Goal: Find specific page/section: Find specific page/section

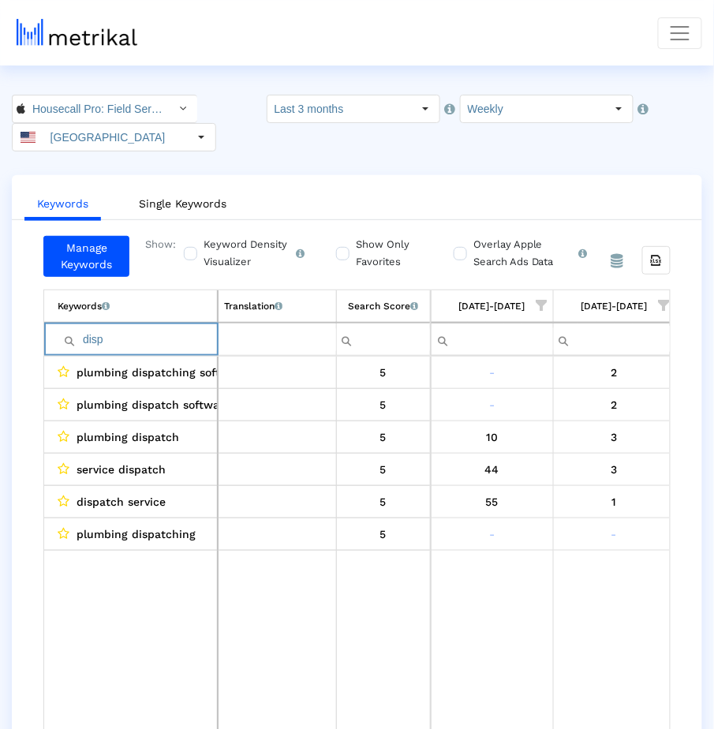
scroll to position [0, 1349]
click at [95, 103] on input "Housecall Pro: Field Service < 692833651 >" at bounding box center [96, 108] width 142 height 27
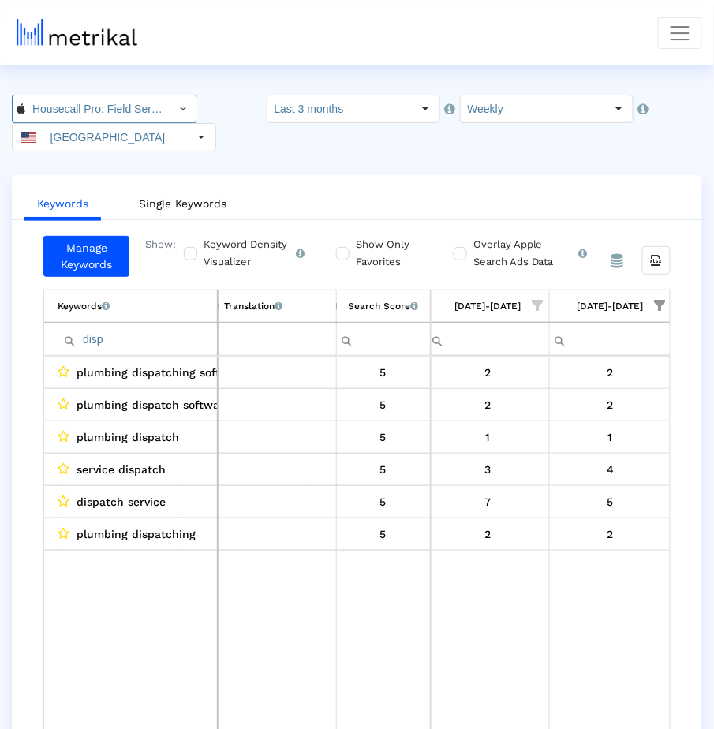
scroll to position [0, 97]
click at [90, 113] on input "Housecall Pro: Field Service < 692833651 >" at bounding box center [96, 108] width 142 height 27
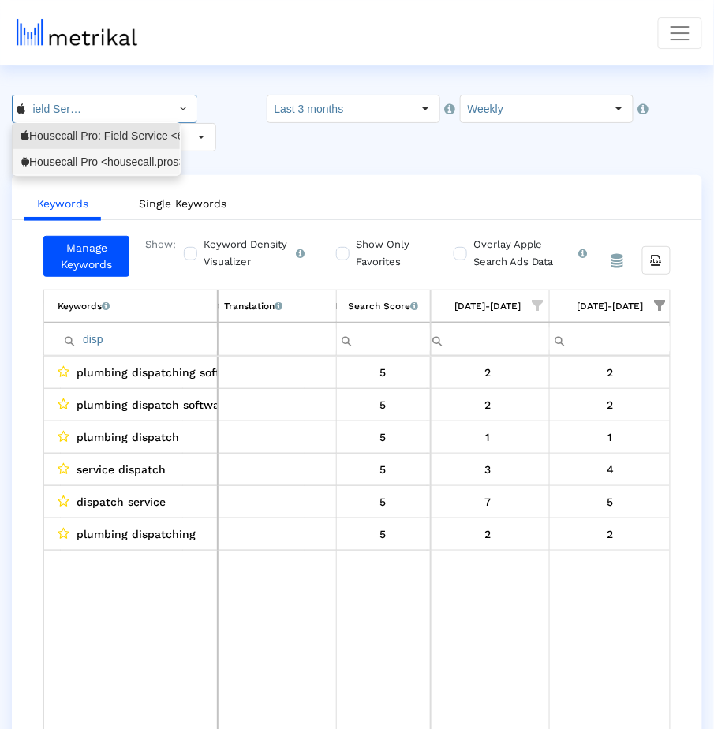
click at [85, 155] on div "Housecall Pro <housecall.pros>" at bounding box center [97, 162] width 152 height 15
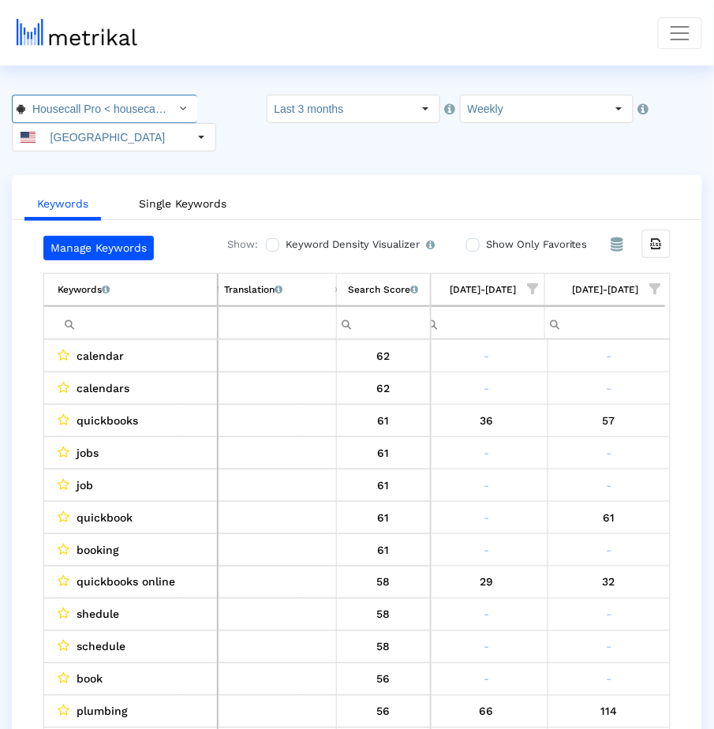
scroll to position [0, 44]
click at [407, 183] on ul "Keywords Single Keywords" at bounding box center [357, 201] width 690 height 37
click at [657, 289] on span "Show filter options for column '08/17/25-08/23/25'" at bounding box center [655, 288] width 11 height 11
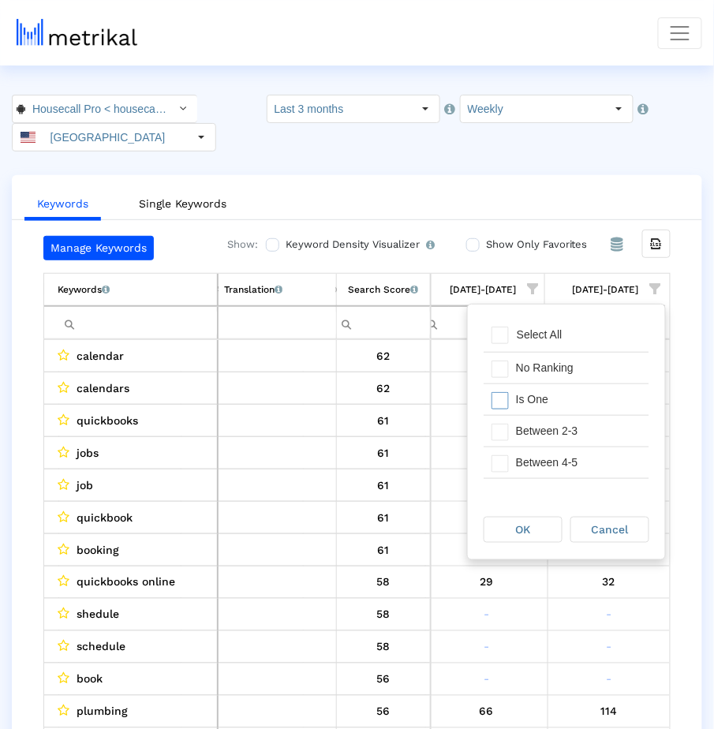
click at [566, 406] on div "Is One" at bounding box center [578, 399] width 141 height 31
click at [566, 424] on div "Between 2-3" at bounding box center [578, 431] width 141 height 31
click at [559, 466] on div "Between 4-5" at bounding box center [578, 462] width 141 height 31
click at [559, 467] on div "Between 6-10" at bounding box center [578, 465] width 141 height 31
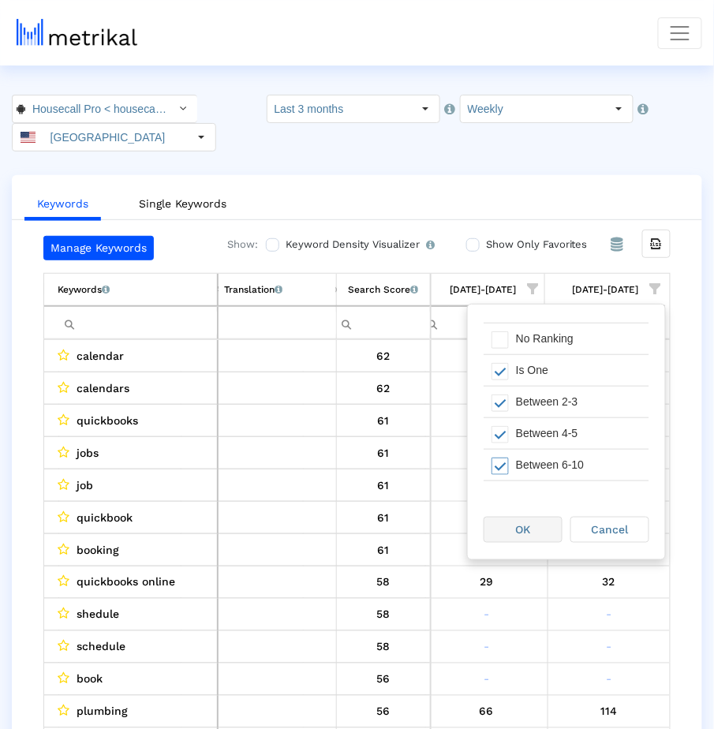
click at [517, 537] on div "OK" at bounding box center [522, 530] width 77 height 24
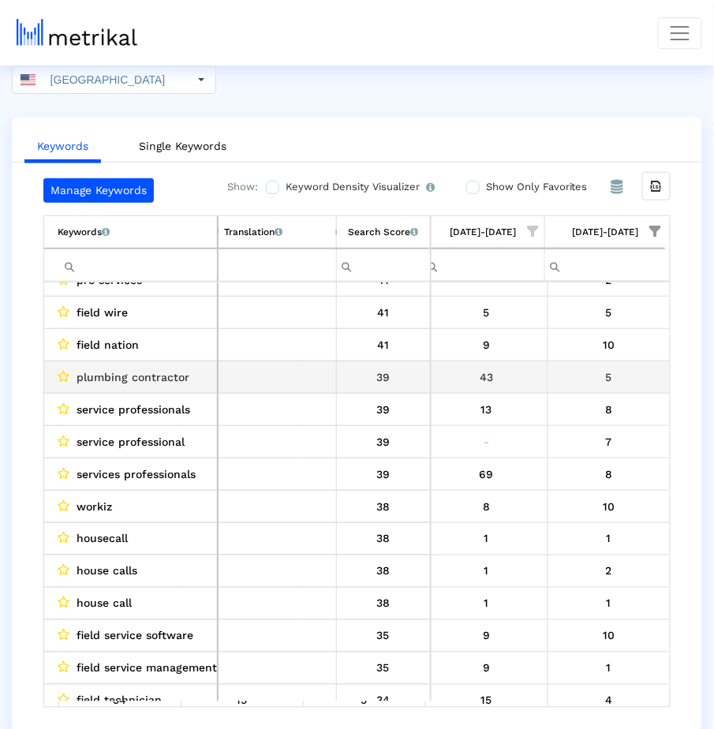
scroll to position [181, 1354]
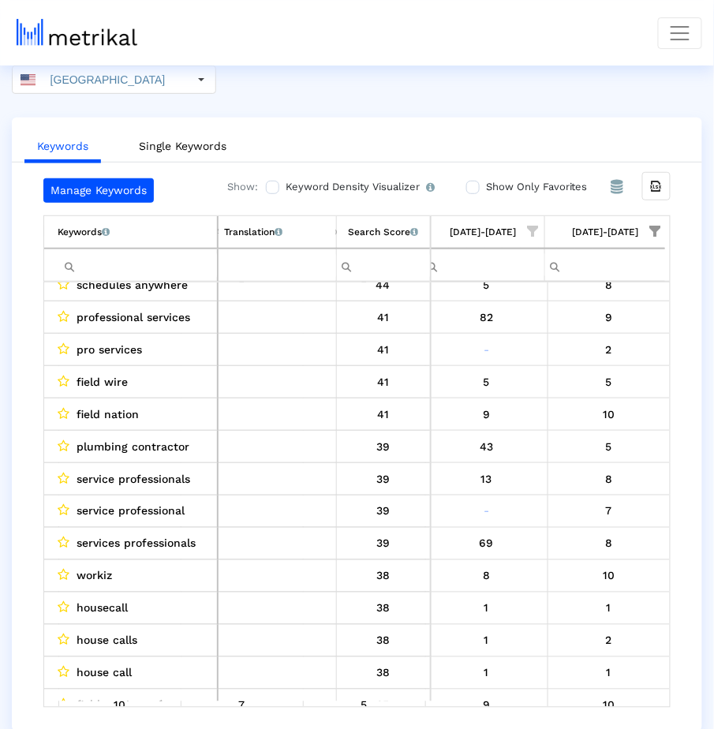
click at [109, 442] on span "plumbing contractor" at bounding box center [133, 446] width 113 height 21
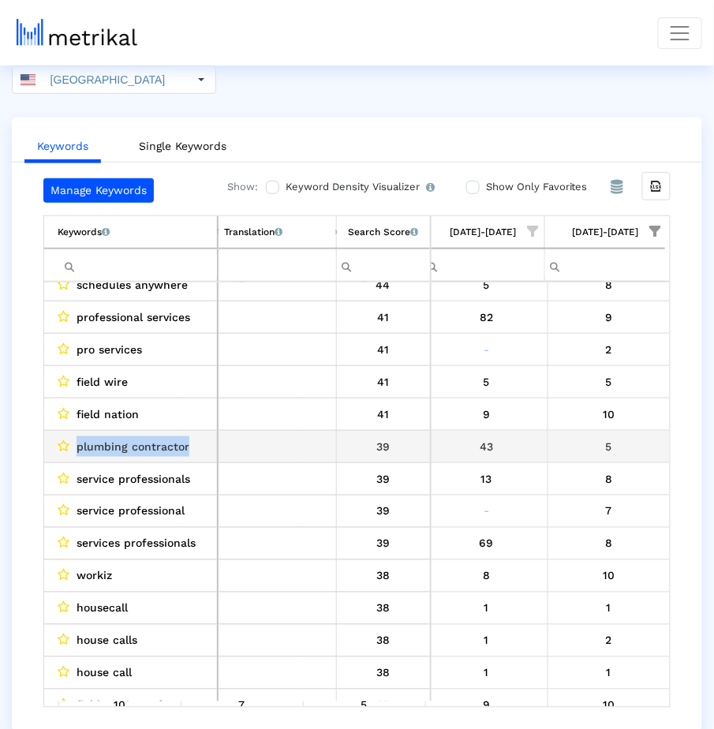
drag, startPoint x: 110, startPoint y: 442, endPoint x: 165, endPoint y: 442, distance: 54.4
click at [165, 442] on span "plumbing contractor" at bounding box center [133, 446] width 113 height 21
copy span "plumbing contractor"
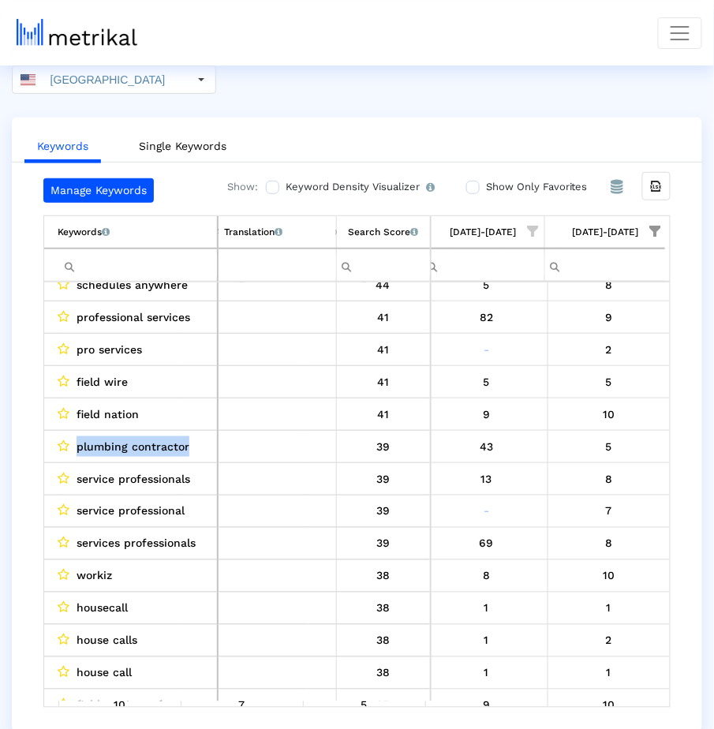
click at [166, 473] on span "service professionals" at bounding box center [134, 479] width 114 height 21
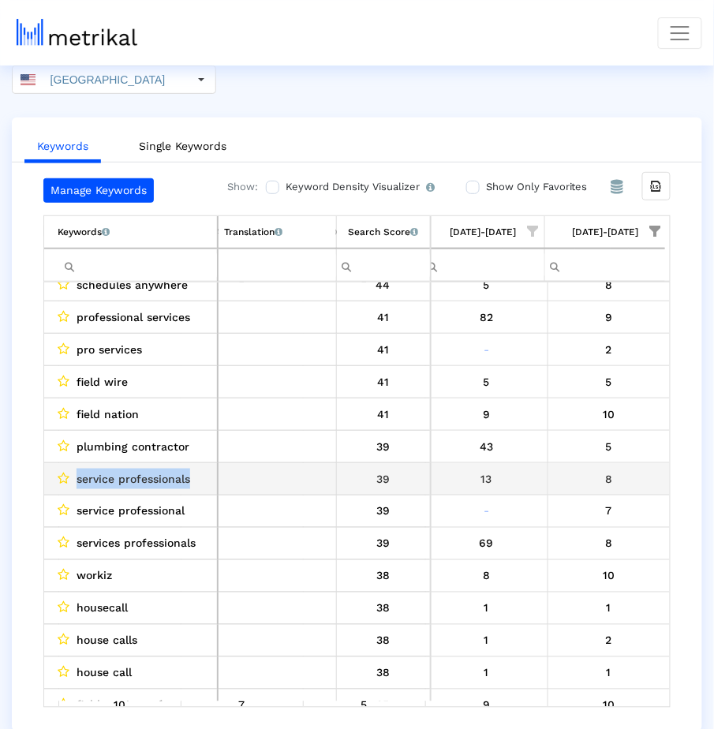
drag, startPoint x: 161, startPoint y: 473, endPoint x: 101, endPoint y: 473, distance: 60.0
click at [101, 473] on span "service professionals" at bounding box center [134, 479] width 114 height 21
click at [90, 469] on span "service professionals" at bounding box center [134, 479] width 114 height 21
drag, startPoint x: 90, startPoint y: 468, endPoint x: 150, endPoint y: 466, distance: 60.0
click at [148, 469] on span "service professionals" at bounding box center [134, 479] width 114 height 21
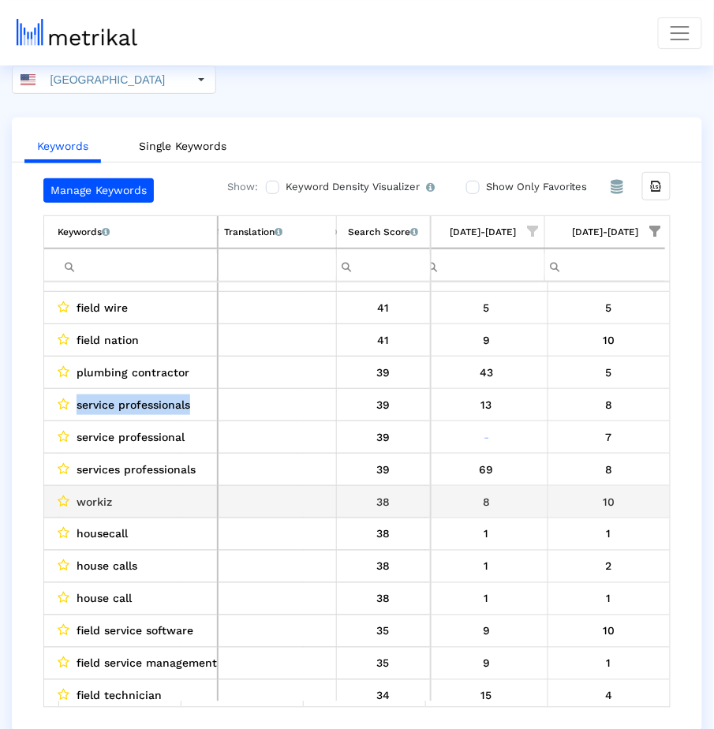
scroll to position [166, 0]
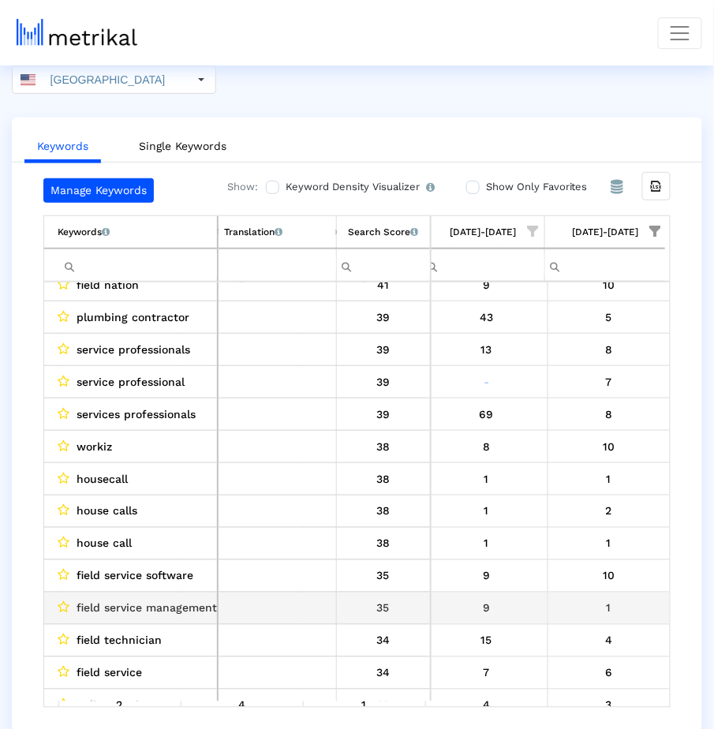
click at [98, 600] on span "field service management software" at bounding box center [173, 608] width 192 height 21
copy span "field service management software"
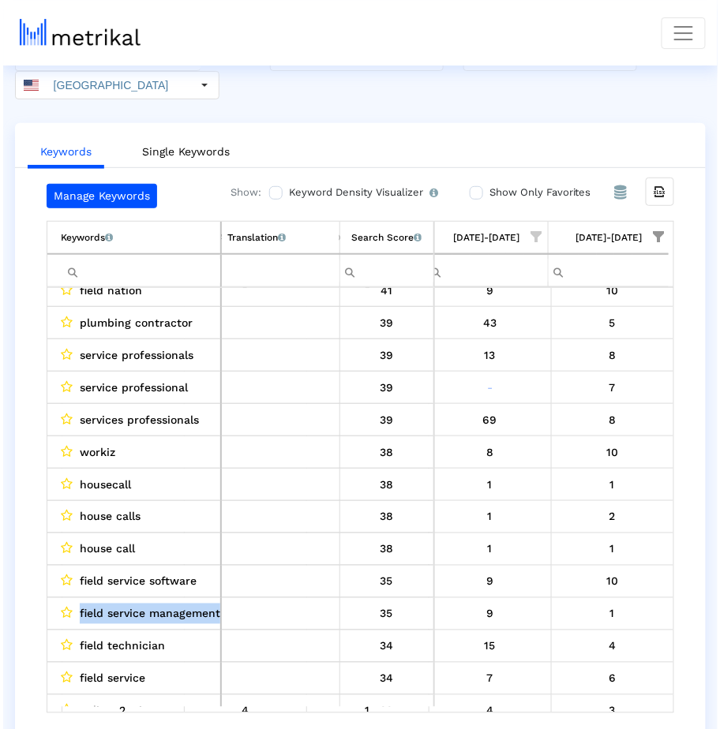
scroll to position [0, 0]
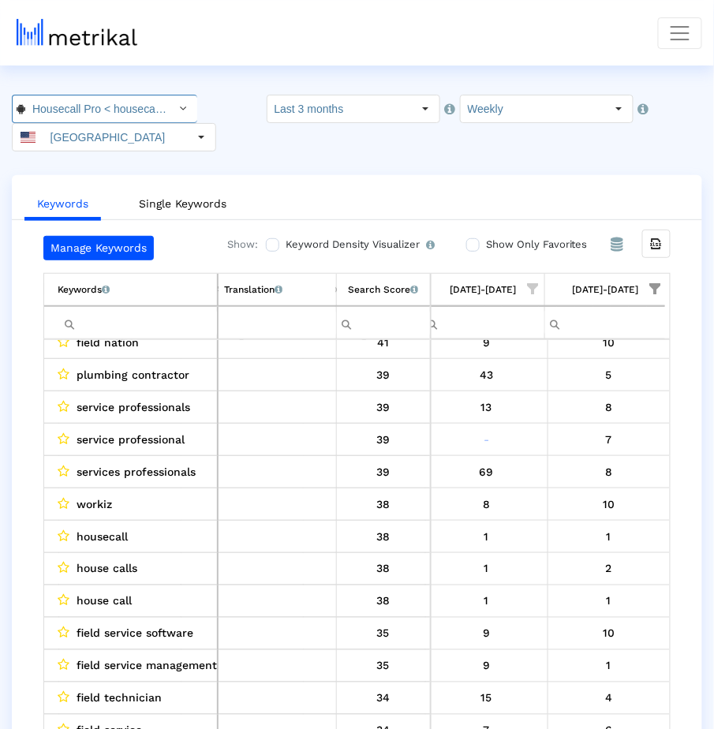
click at [104, 104] on input "Housecall Pro < housecall.pros >" at bounding box center [96, 108] width 142 height 27
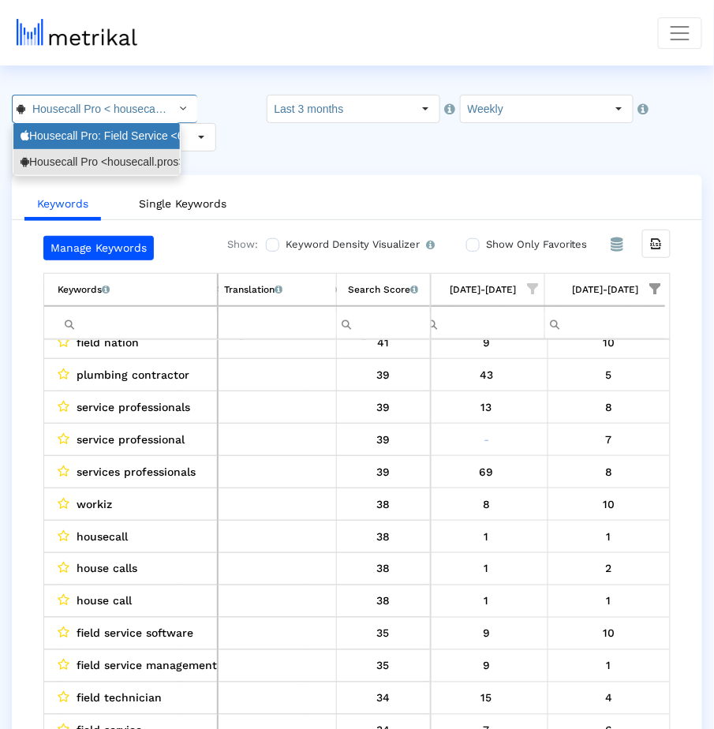
click at [110, 140] on div "Housecall Pro: Field Service <692833651>" at bounding box center [97, 136] width 152 height 15
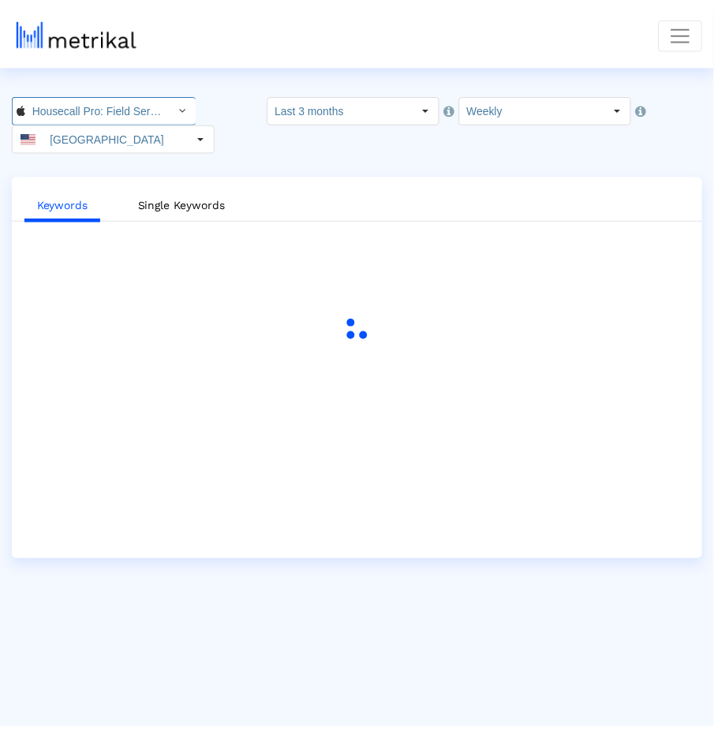
scroll to position [0, 97]
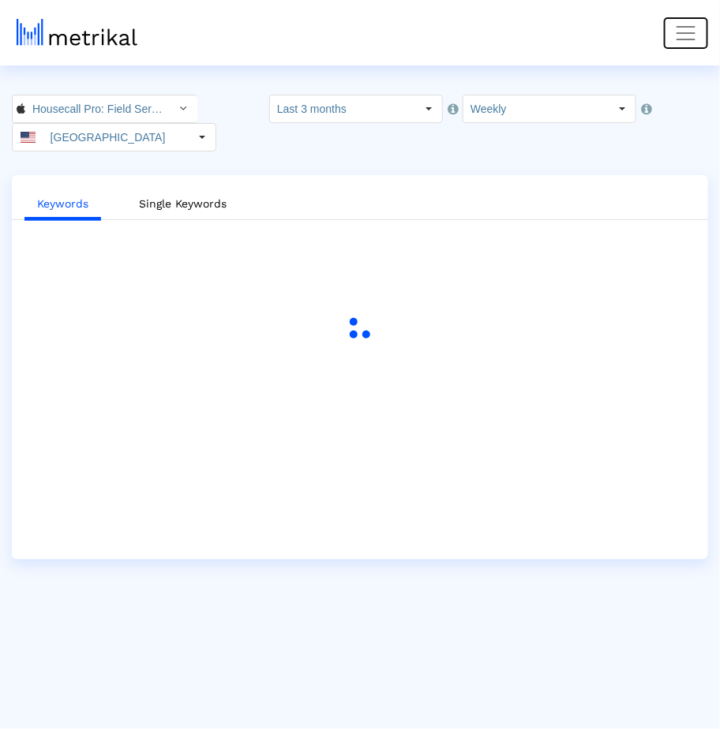
click at [671, 38] on button "Toggle navigation" at bounding box center [686, 33] width 44 height 32
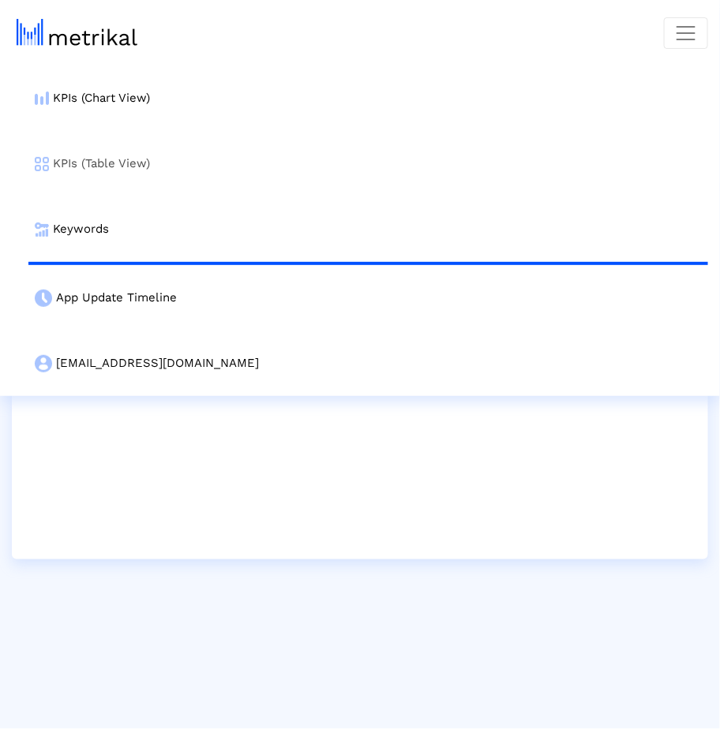
click at [524, 155] on link "KPIs (Table View)" at bounding box center [367, 163] width 679 height 65
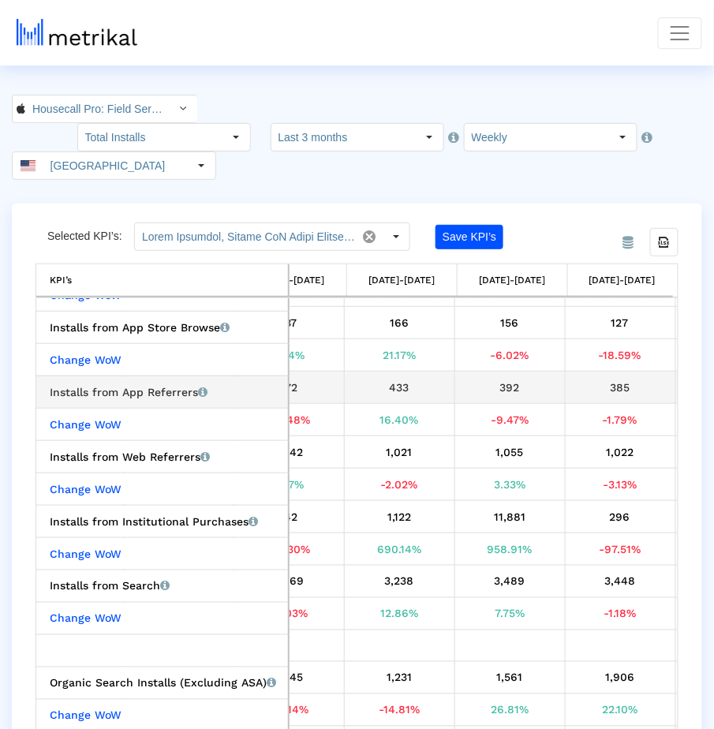
scroll to position [0, 940]
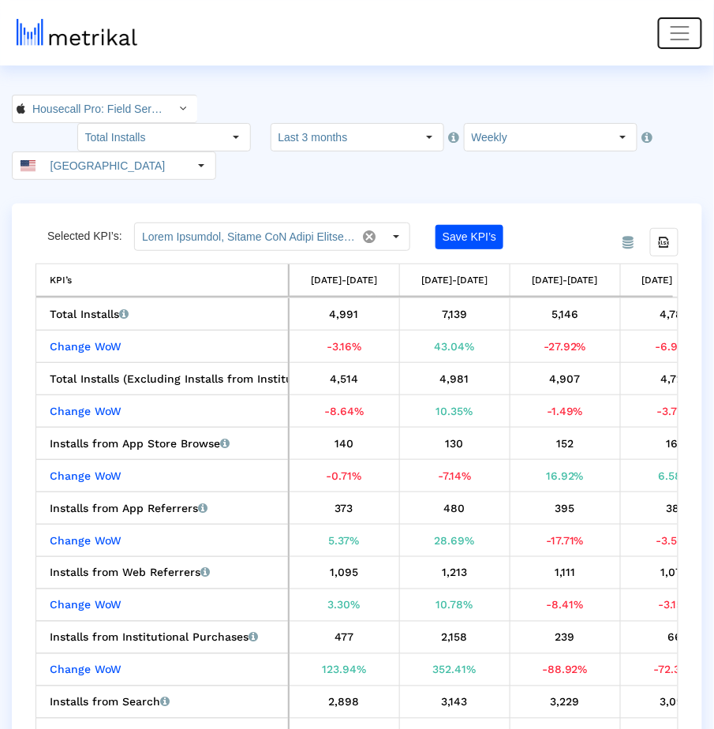
click at [691, 43] on span "Toggle navigation" at bounding box center [680, 33] width 24 height 24
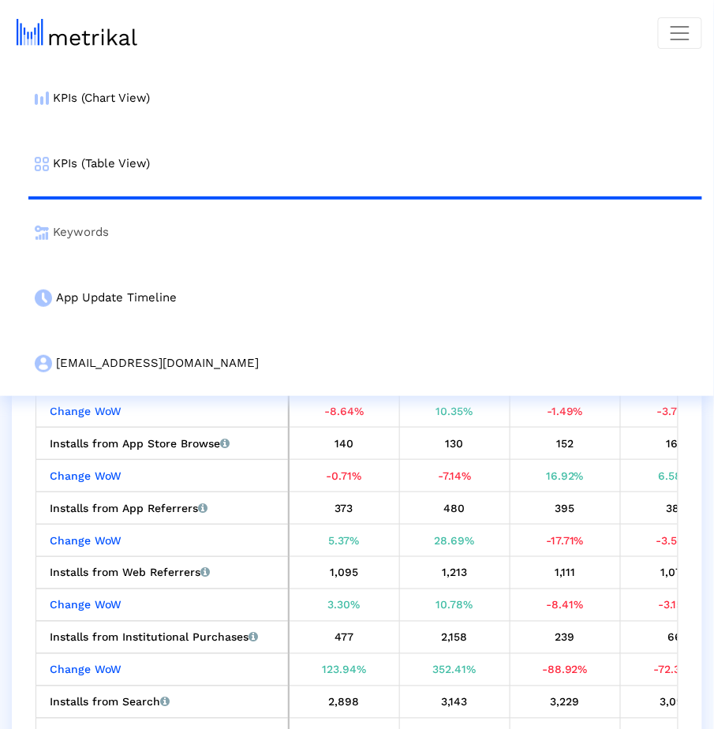
click at [406, 226] on link "Keywords" at bounding box center [365, 232] width 674 height 65
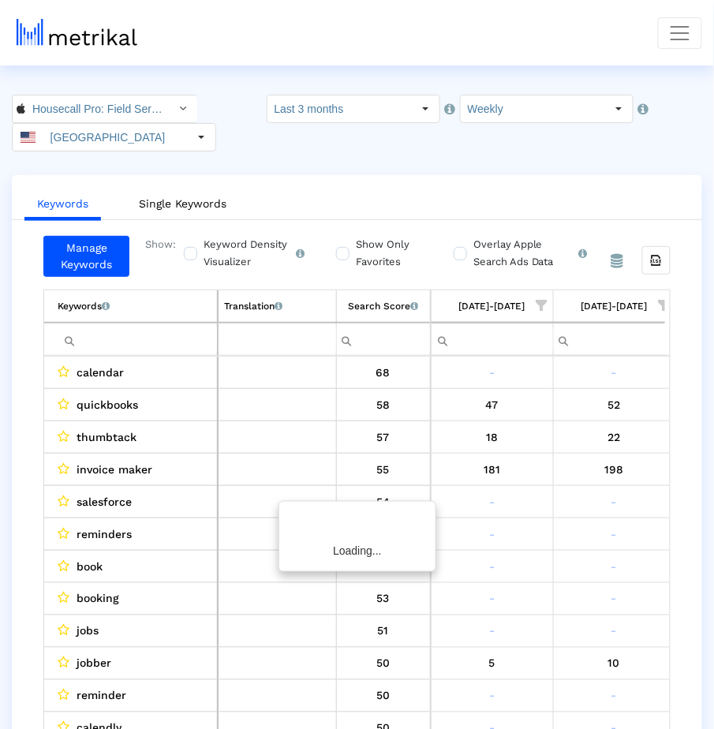
scroll to position [0, 1354]
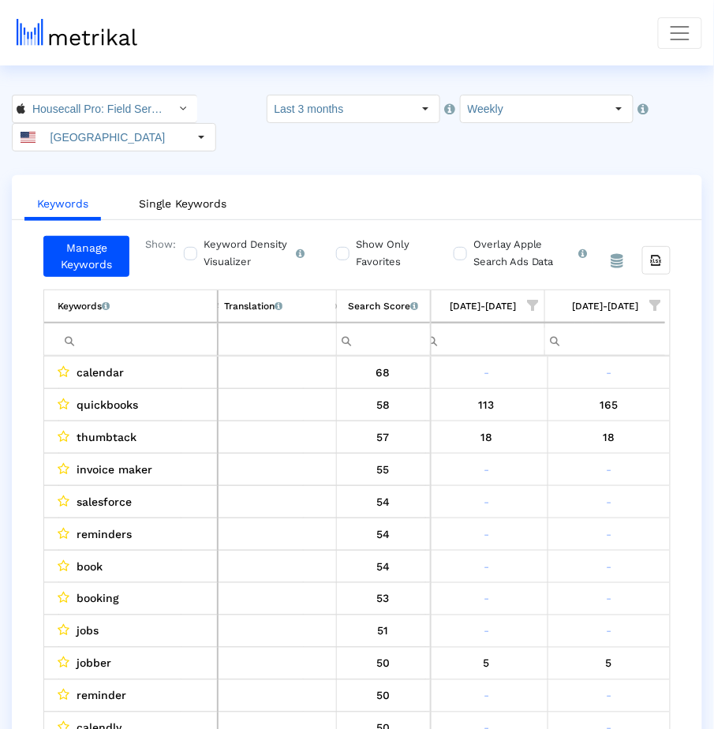
click at [147, 352] on td "Filter cell" at bounding box center [131, 339] width 174 height 33
click at [147, 346] on input "Filter cell" at bounding box center [137, 340] width 159 height 26
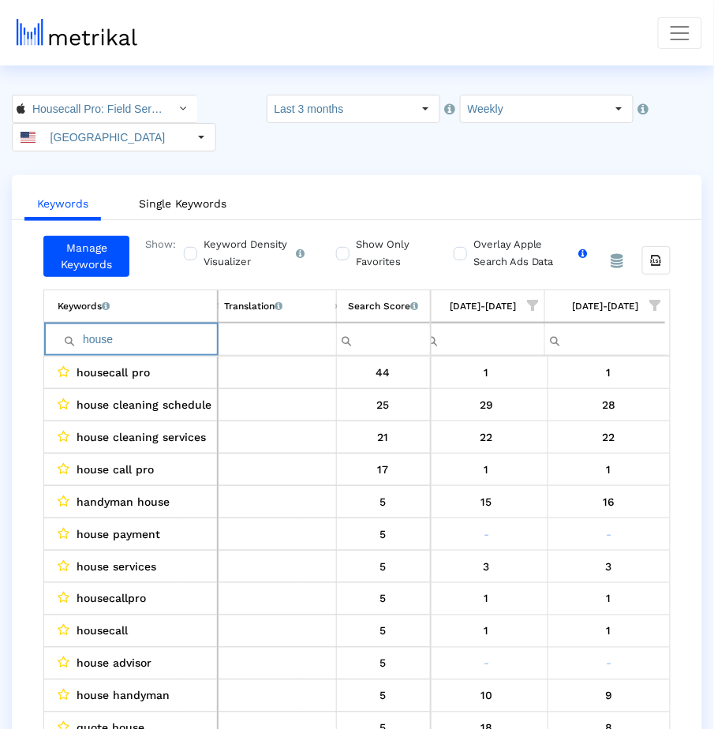
type input "house"
click at [509, 267] on label "Overlay Apple Search Ads Data Turn this on to view Apple Search Ads metrics (in…" at bounding box center [528, 253] width 118 height 35
click at [464, 250] on input "Overlay Apple Search Ads Data Turn this on to view Apple Search Ads metrics (in…" at bounding box center [459, 245] width 10 height 10
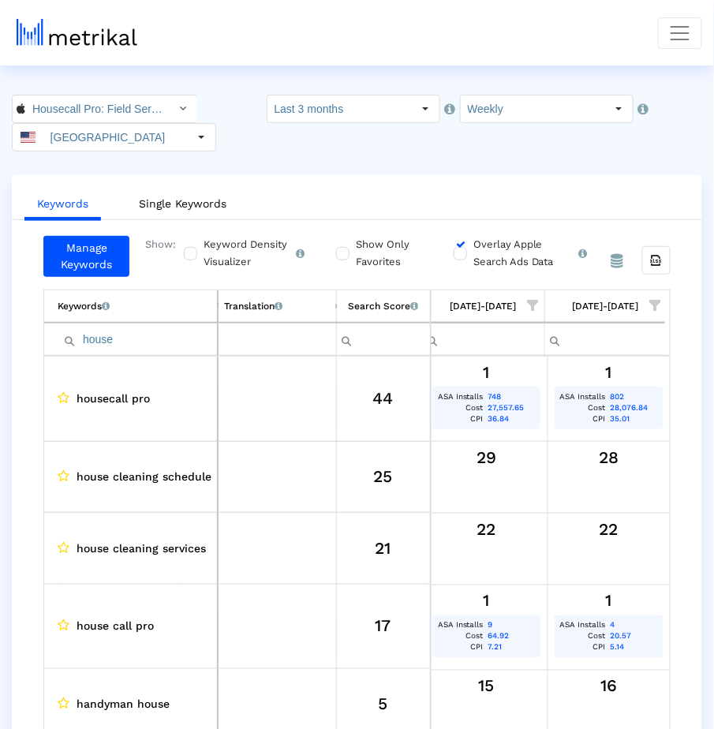
scroll to position [13, 0]
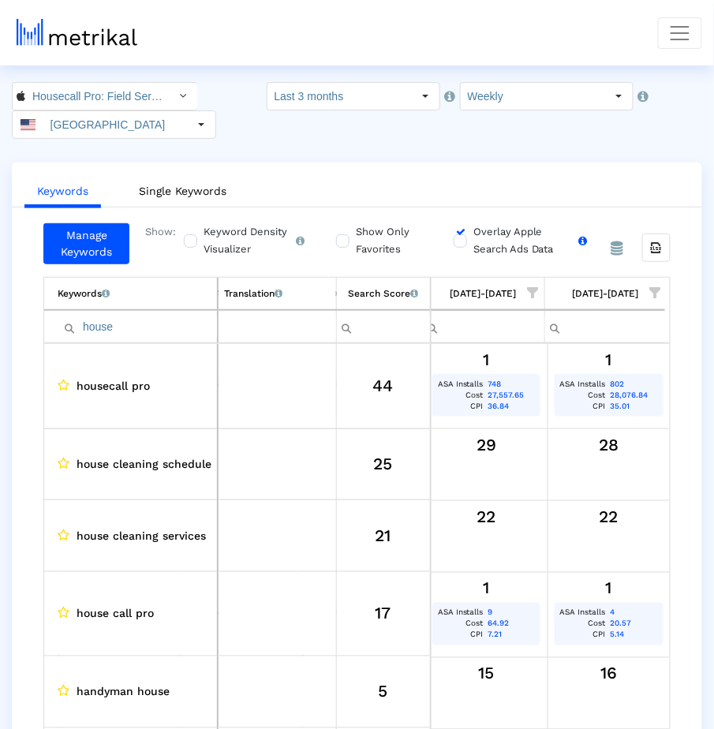
click at [476, 232] on label "Overlay Apple Search Ads Data Turn this on to view Apple Search Ads metrics (in…" at bounding box center [528, 240] width 118 height 35
click at [464, 232] on input "Overlay Apple Search Ads Data Turn this on to view Apple Search Ads metrics (in…" at bounding box center [459, 232] width 10 height 10
checkbox input "false"
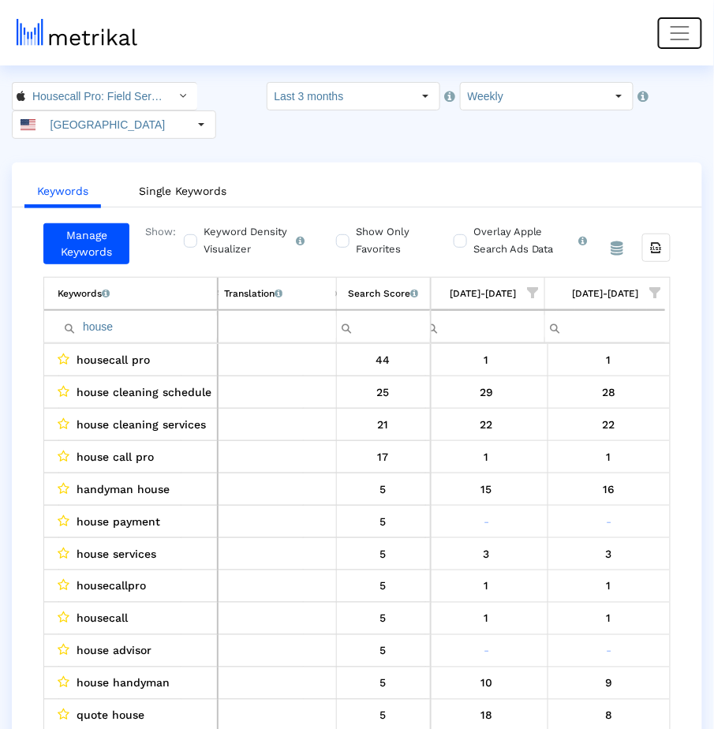
click at [686, 28] on span "Toggle navigation" at bounding box center [680, 33] width 24 height 24
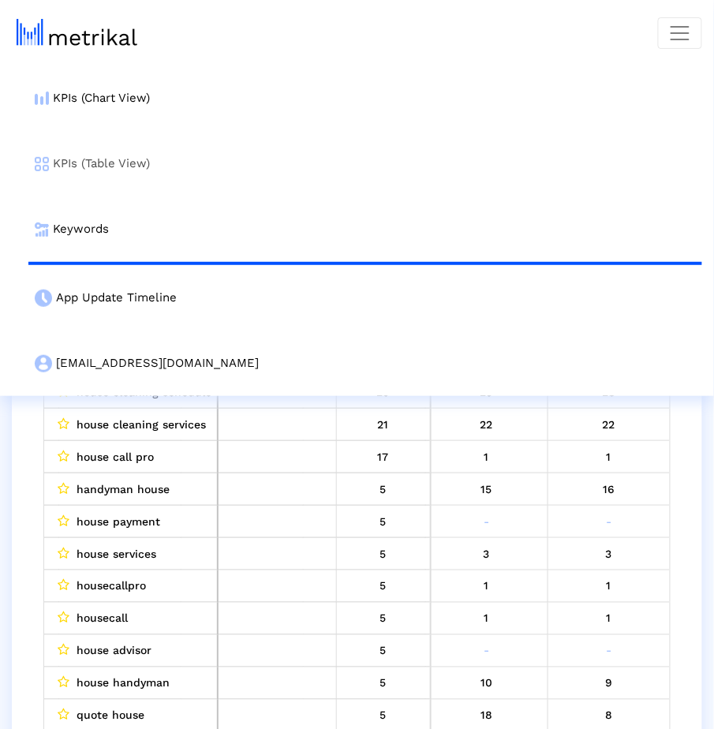
click at [401, 148] on link "KPIs (Table View)" at bounding box center [365, 163] width 674 height 65
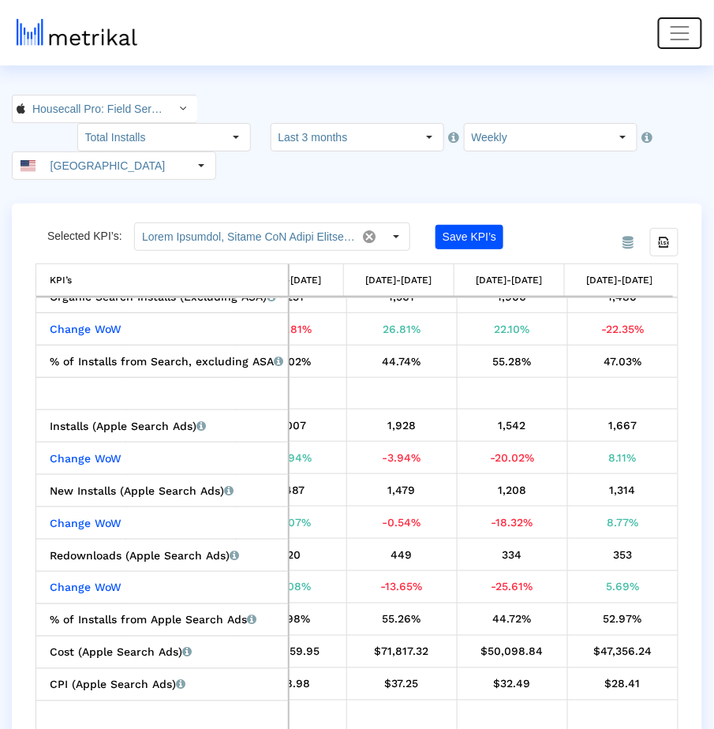
click at [692, 37] on span "Toggle navigation" at bounding box center [680, 33] width 24 height 24
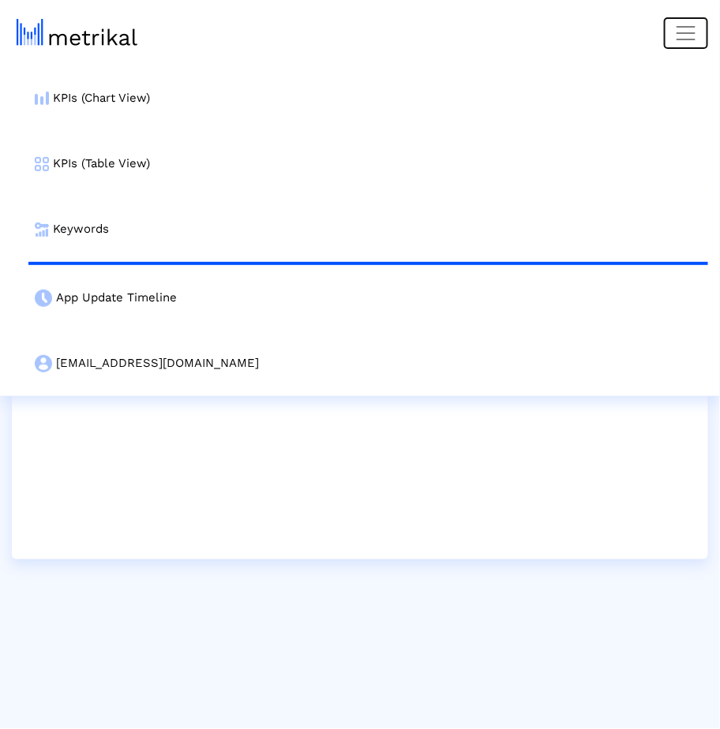
click at [681, 24] on span "Toggle navigation" at bounding box center [686, 33] width 24 height 24
